Goal: Information Seeking & Learning: Learn about a topic

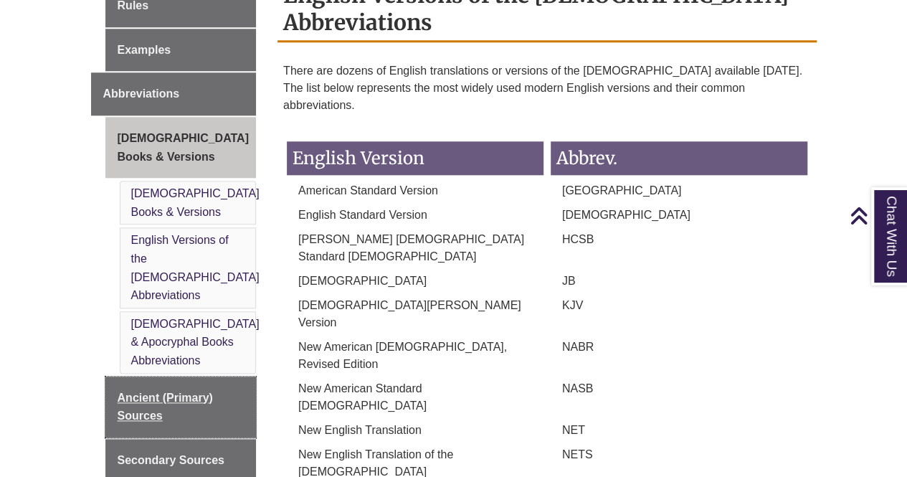
scroll to position [645, 0]
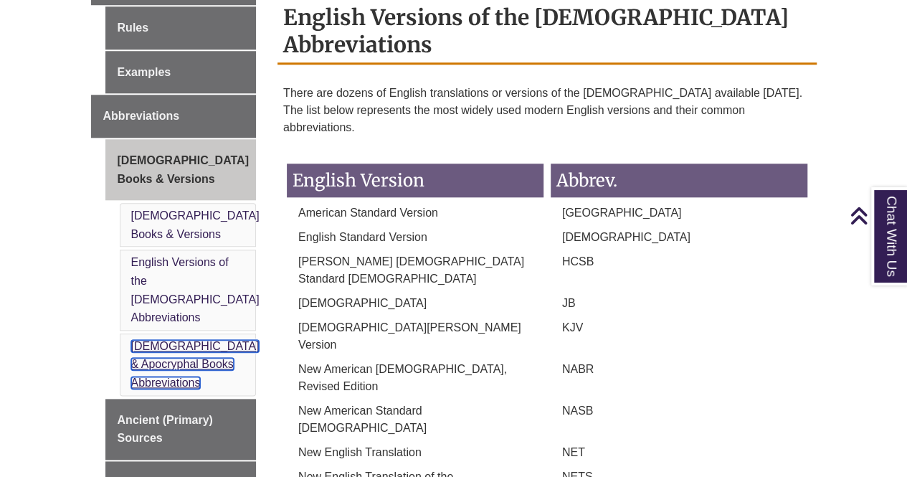
drag, startPoint x: 189, startPoint y: 218, endPoint x: 153, endPoint y: 290, distance: 80.4
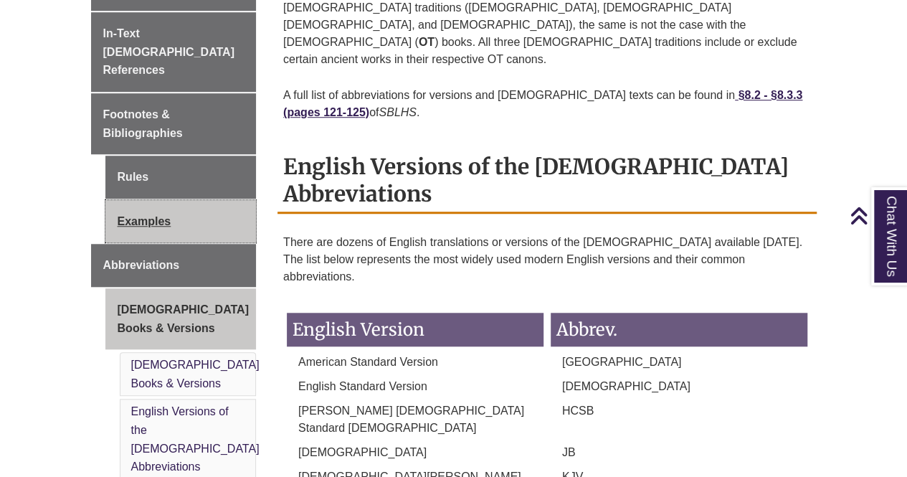
scroll to position [358, 0]
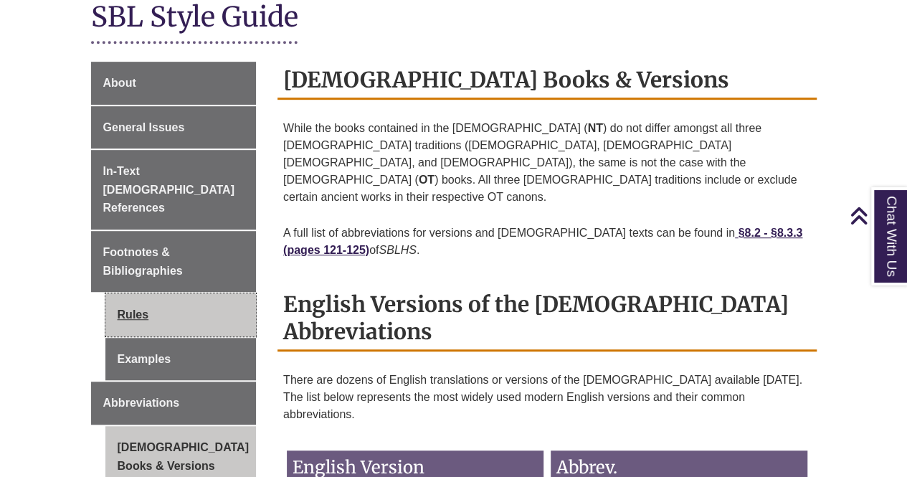
click at [162, 293] on link "Rules" at bounding box center [180, 314] width 151 height 43
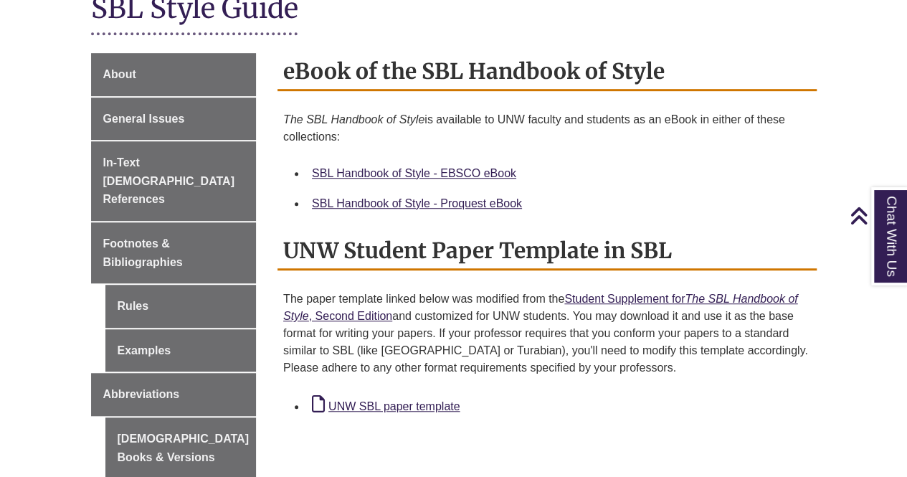
scroll to position [430, 0]
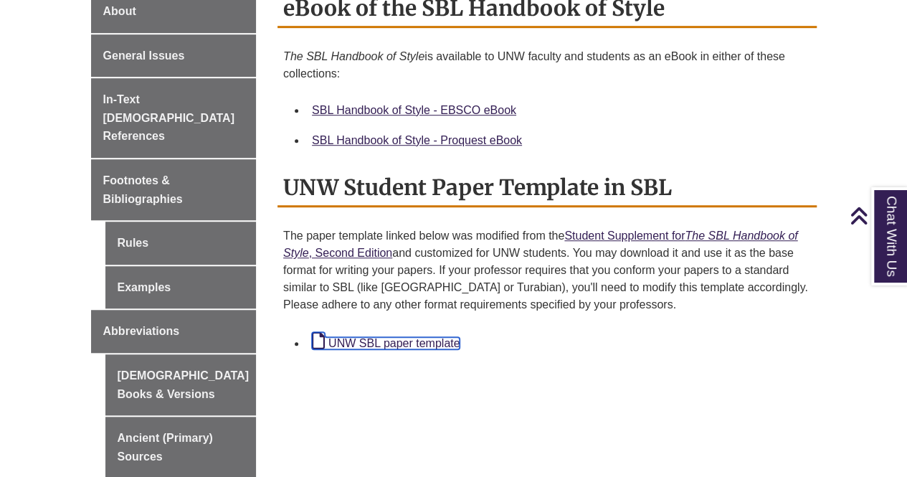
click at [426, 337] on link "UNW SBL paper template" at bounding box center [386, 343] width 148 height 12
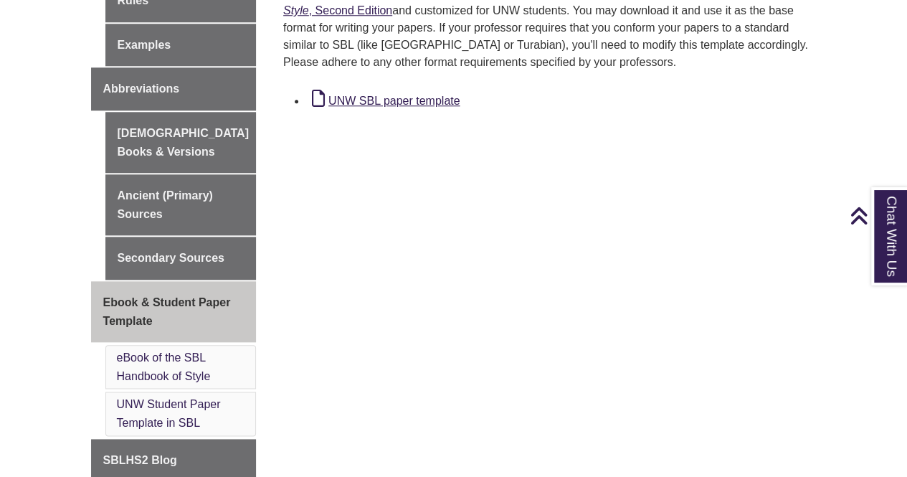
scroll to position [788, 0]
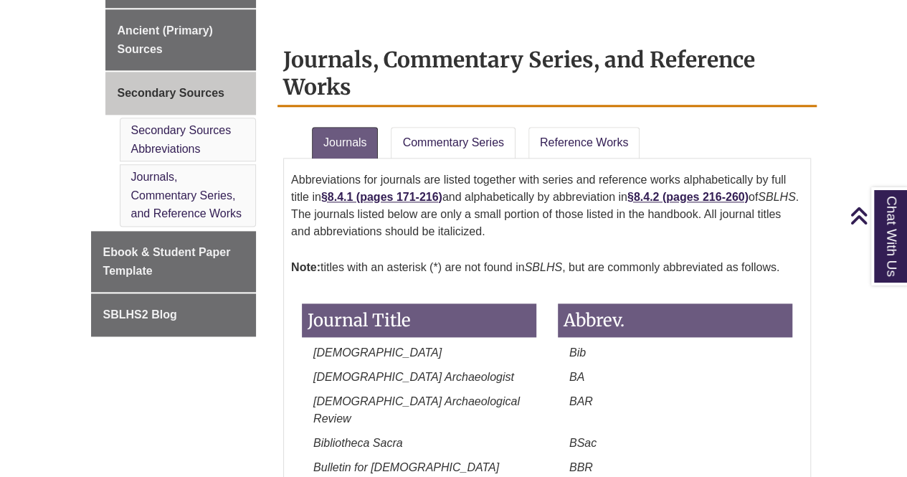
scroll to position [932, 0]
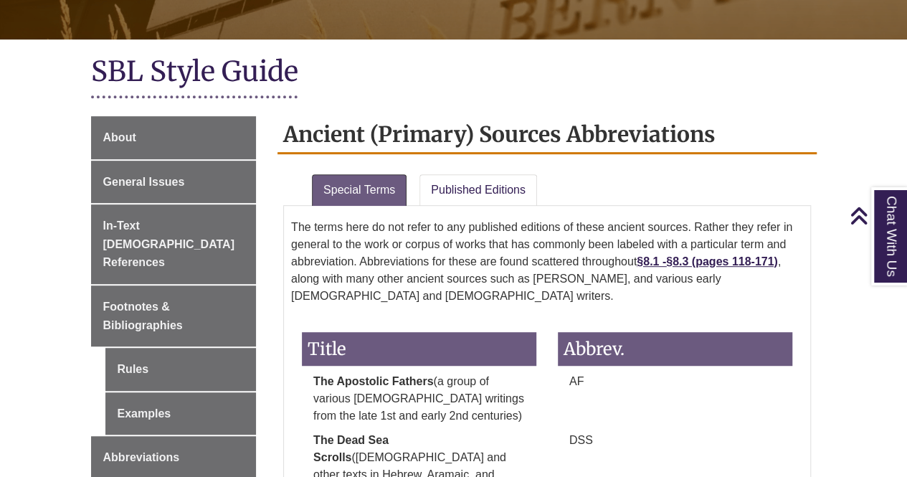
scroll to position [645, 0]
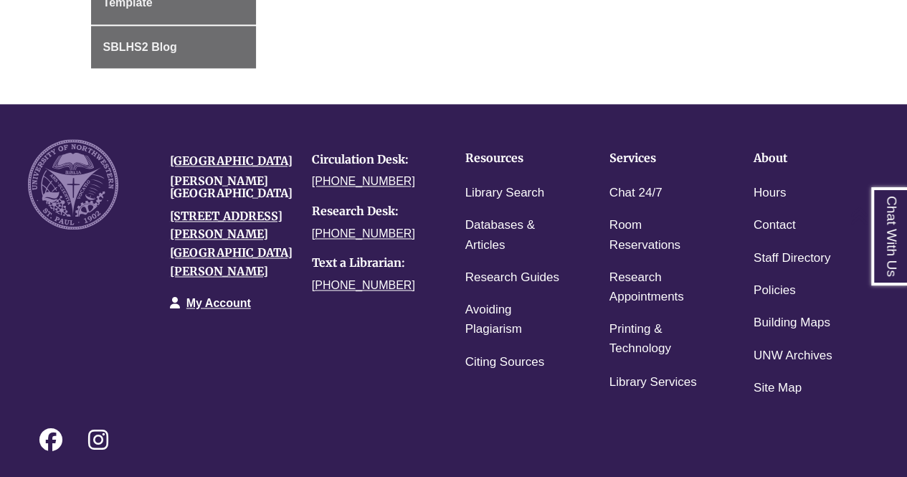
scroll to position [1003, 0]
